Goal: Information Seeking & Learning: Learn about a topic

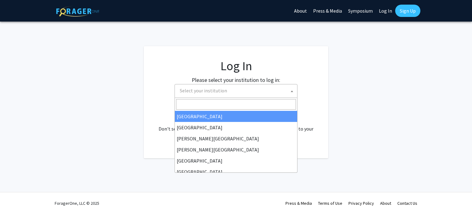
click at [205, 96] on span "Select your institution" at bounding box center [237, 90] width 120 height 13
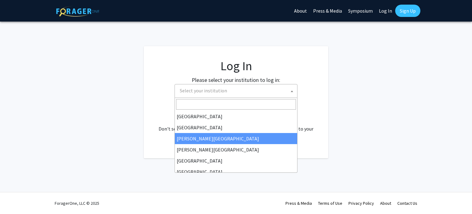
select select "5"
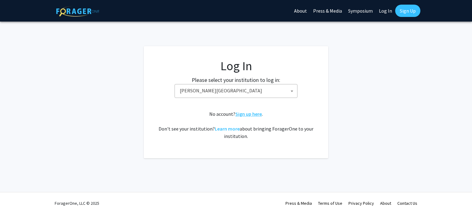
click at [251, 113] on link "Sign up here" at bounding box center [248, 114] width 26 height 6
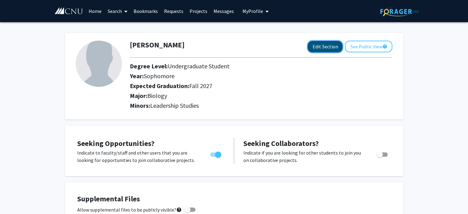
click at [321, 48] on button "Edit Section" at bounding box center [324, 46] width 35 height 11
select select "sophomore"
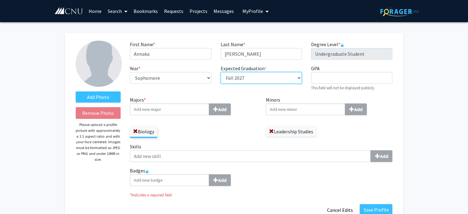
click at [275, 76] on select "Select graduation term... Spring 2018 Summer 2018 Fall 2018 Winter 2018 Spring …" at bounding box center [260, 78] width 81 height 12
select select "41: spring_2028"
click at [220, 72] on select "Select graduation term... Spring 2018 Summer 2018 Fall 2018 Winter 2018 Spring …" at bounding box center [260, 78] width 81 height 12
click at [198, 111] on input "Majors * Add" at bounding box center [169, 109] width 79 height 12
click at [134, 130] on span at bounding box center [135, 131] width 5 height 5
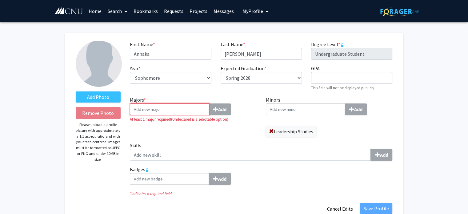
click at [165, 110] on input "Majors * Add" at bounding box center [169, 109] width 79 height 12
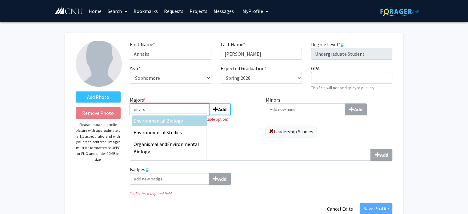
type input "enviro"
click at [165, 124] on div "Enviro nmental Biology" at bounding box center [169, 120] width 75 height 10
click at [165, 115] on input "enviro" at bounding box center [169, 109] width 79 height 12
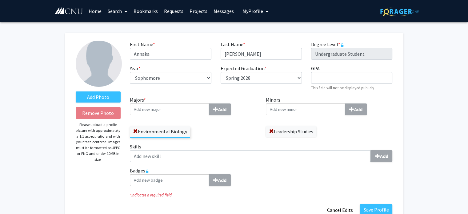
click at [180, 109] on input "Majors * Add" at bounding box center [169, 109] width 79 height 12
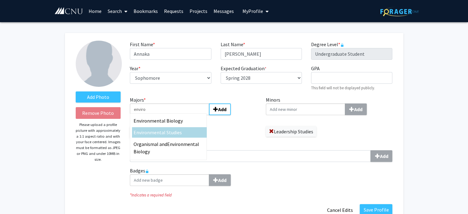
type input "enviro"
click at [178, 130] on span "nmental Studies" at bounding box center [164, 132] width 35 height 6
click at [178, 115] on input "enviro" at bounding box center [169, 109] width 79 height 12
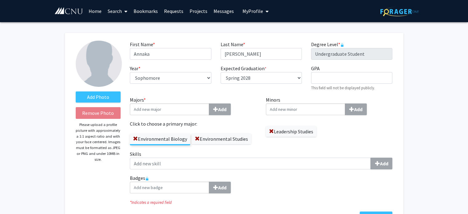
click at [296, 104] on input "Minors Add" at bounding box center [305, 109] width 79 height 12
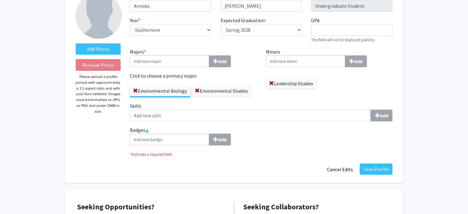
scroll to position [49, 0]
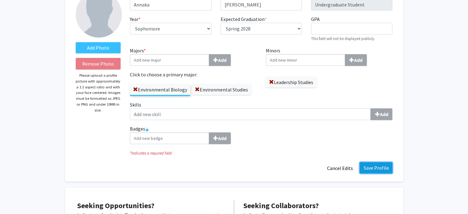
click at [364, 165] on button "Save Profile" at bounding box center [375, 167] width 33 height 11
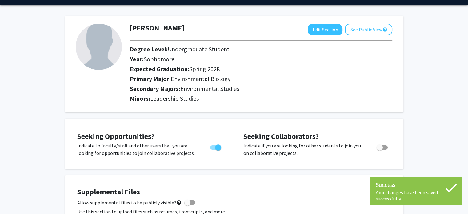
scroll to position [0, 0]
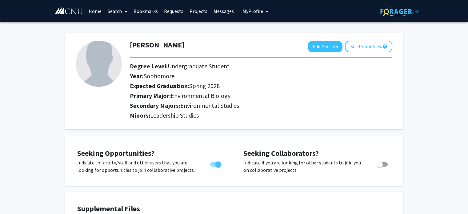
click at [196, 13] on link "Projects" at bounding box center [198, 11] width 24 height 22
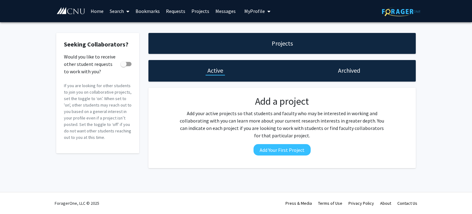
click at [120, 10] on link "Search" at bounding box center [120, 11] width 26 height 22
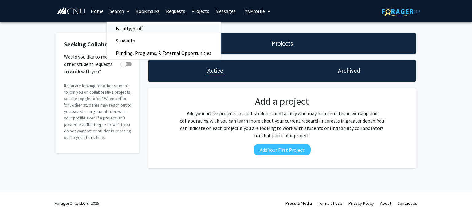
click at [128, 32] on span "Faculty/Staff" at bounding box center [129, 28] width 45 height 12
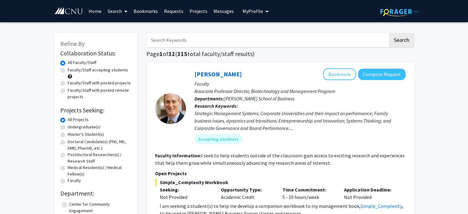
click at [68, 128] on label "Undergraduate(s)" at bounding box center [84, 127] width 33 height 6
click at [68, 128] on input "Undergraduate(s)" at bounding box center [70, 126] width 4 height 4
radio input "true"
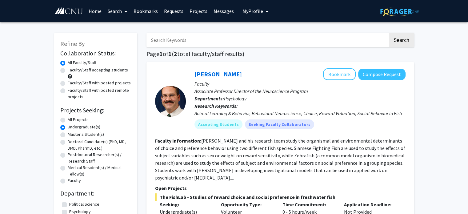
click at [68, 71] on label "Faculty/Staff accepting students" at bounding box center [98, 70] width 60 height 6
click at [68, 71] on input "Faculty/Staff accepting students" at bounding box center [70, 69] width 4 height 4
radio input "true"
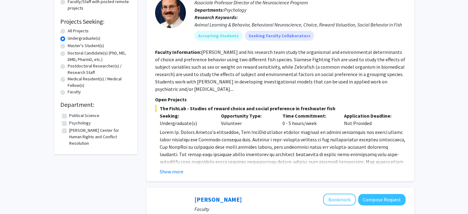
scroll to position [93, 0]
